Goal: Task Accomplishment & Management: Complete application form

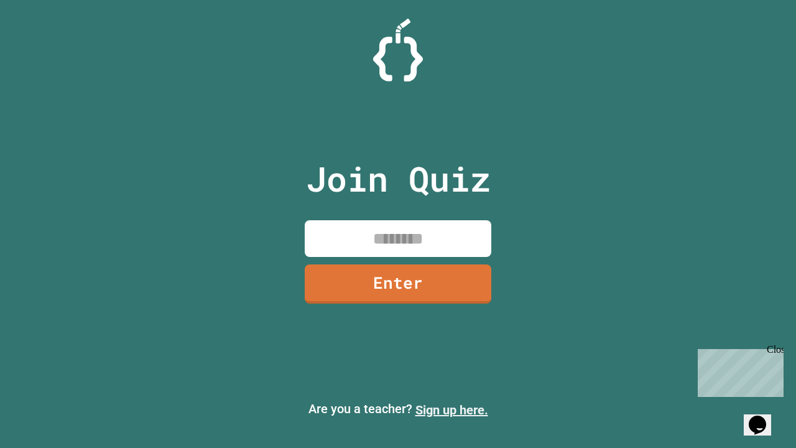
click at [452, 410] on link "Sign up here." at bounding box center [451, 409] width 73 height 15
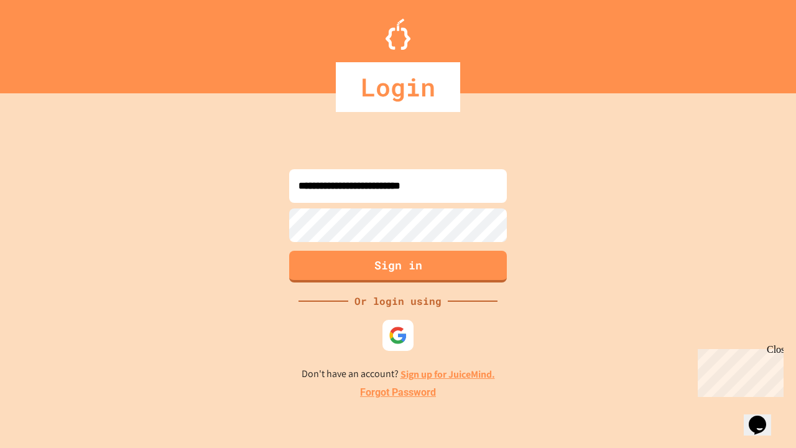
type input "**********"
